Goal: Task Accomplishment & Management: Manage account settings

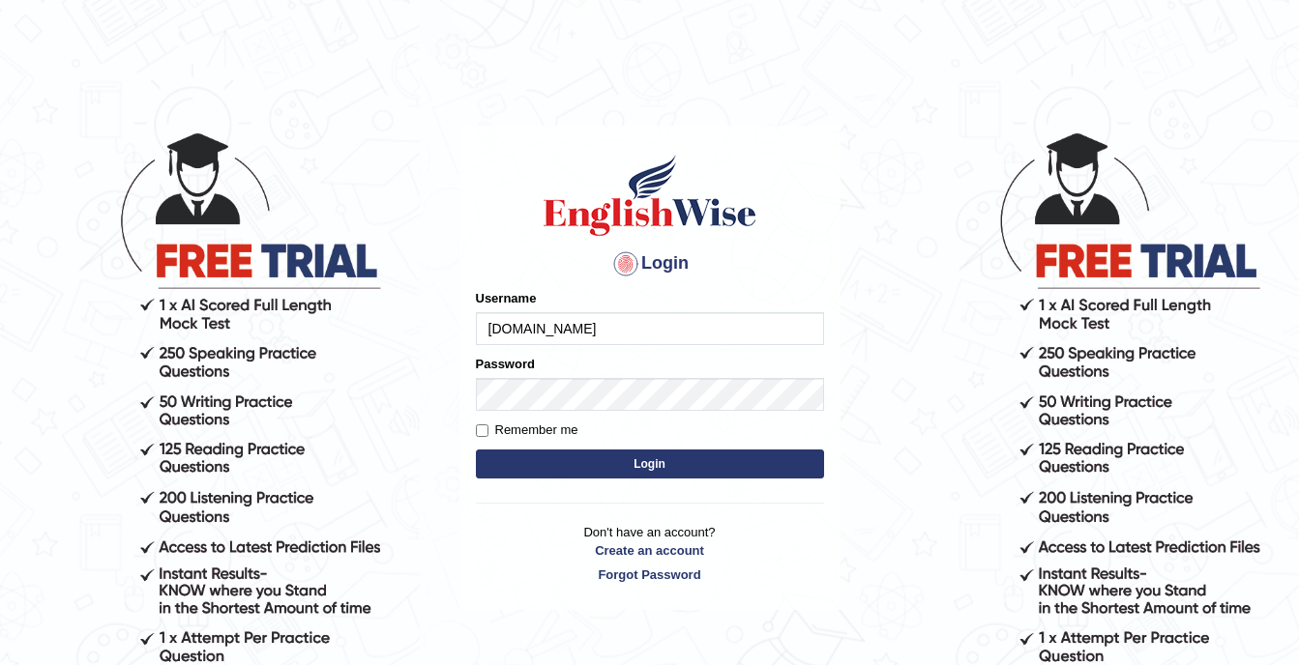
type input "[DOMAIN_NAME]"
click at [643, 457] on button "Login" at bounding box center [650, 464] width 348 height 29
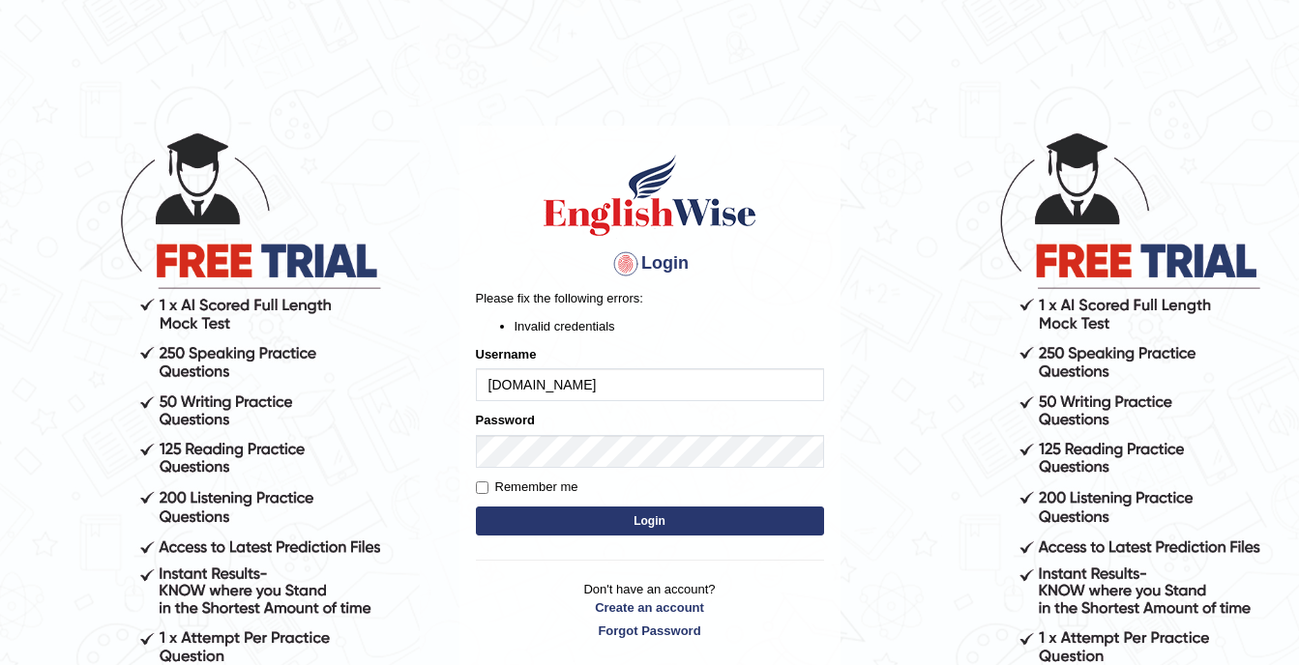
click at [614, 386] on input "[DOMAIN_NAME]" at bounding box center [650, 384] width 348 height 33
type input "aishamahama2020@gmail.com"
click at [476, 507] on button "Login" at bounding box center [650, 521] width 348 height 29
click at [661, 516] on button "Login" at bounding box center [650, 521] width 348 height 29
